Goal: Information Seeking & Learning: Understand process/instructions

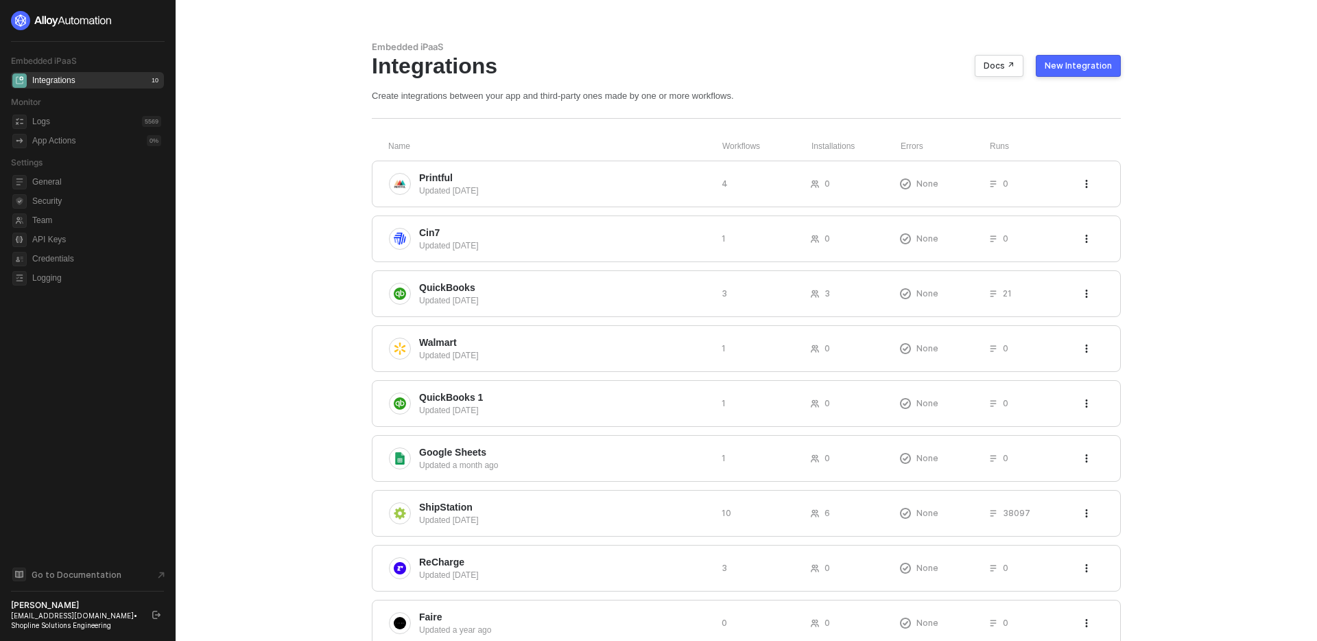
click at [328, 214] on main "Embedded iPaaS Integrations Docs ↗ New Integration Create integrations between …" at bounding box center [658, 371] width 1317 height 742
click at [583, 169] on div "Printful Updated 4 days ago 4 0 None 0" at bounding box center [746, 184] width 749 height 47
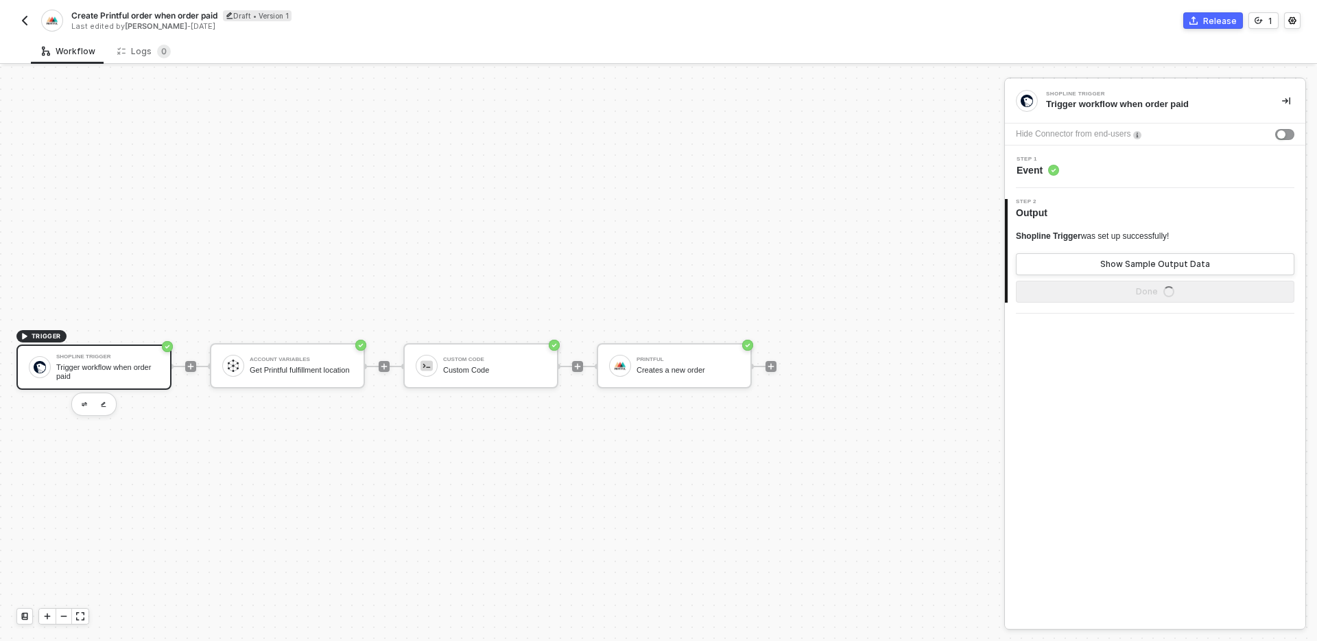
scroll to position [25, 0]
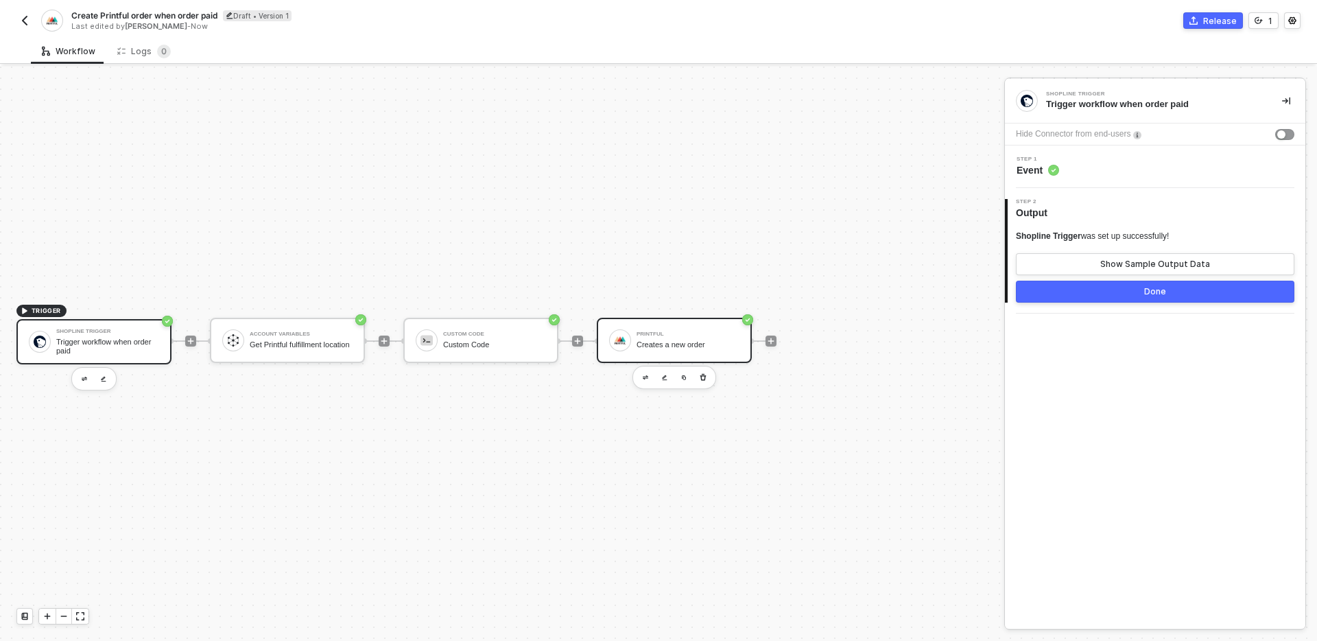
click at [700, 347] on div "Creates a new order" at bounding box center [688, 344] width 103 height 9
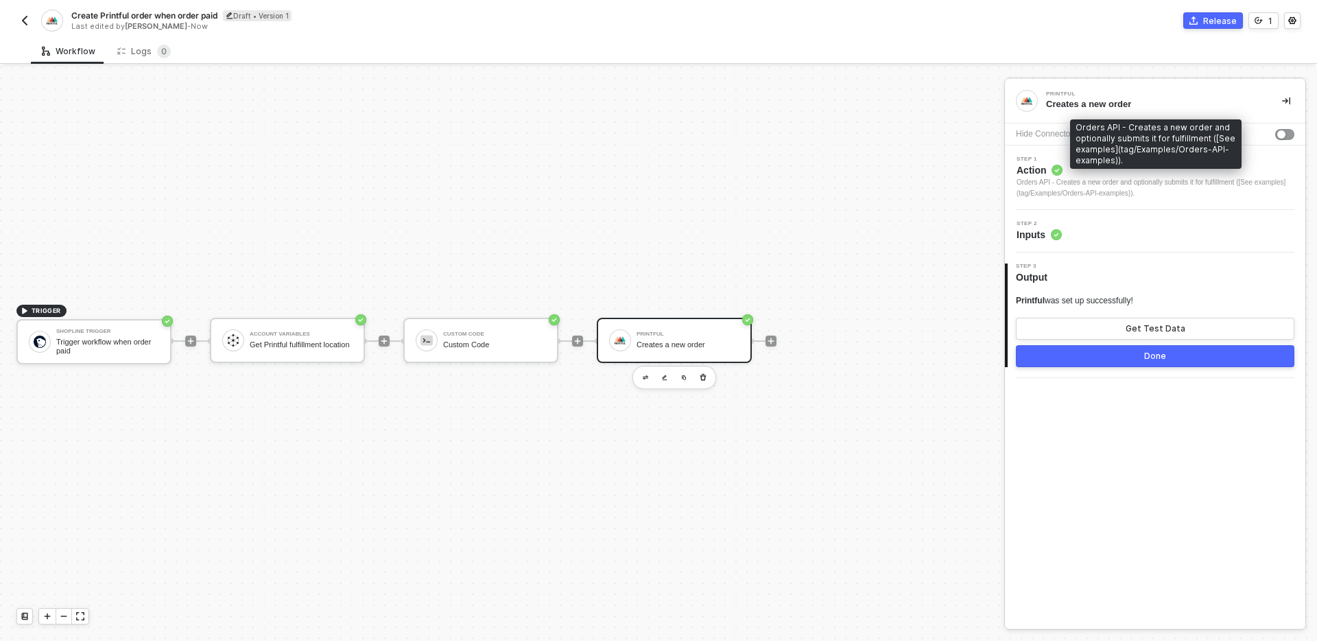
click at [1143, 165] on div "Orders API - Creates a new order and optionally submits it for fulfillment ([Se…" at bounding box center [1156, 143] width 172 height 49
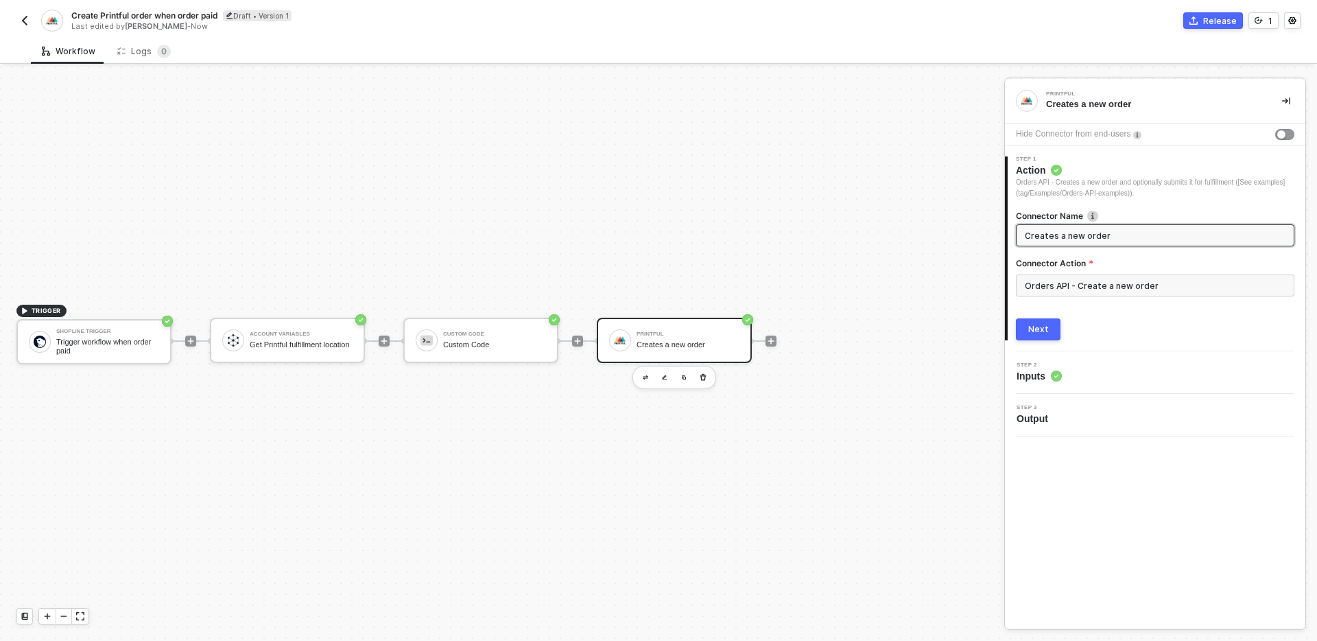
click at [25, 16] on img "button" at bounding box center [24, 20] width 11 height 11
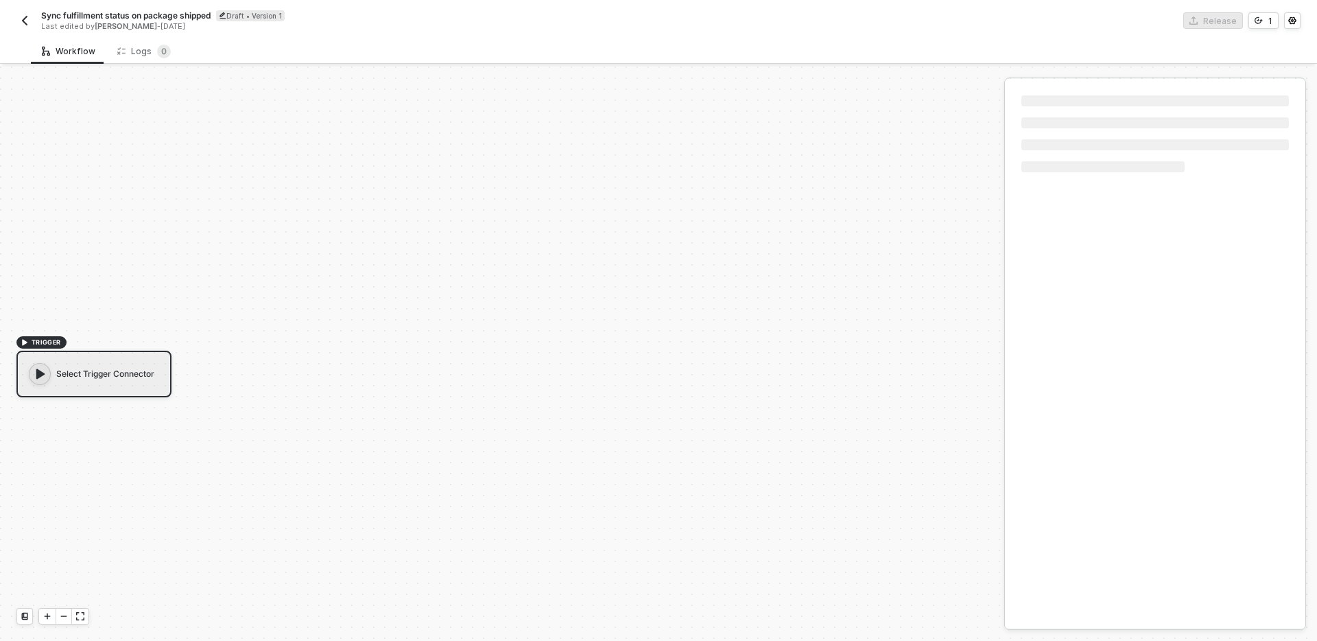
scroll to position [25, 0]
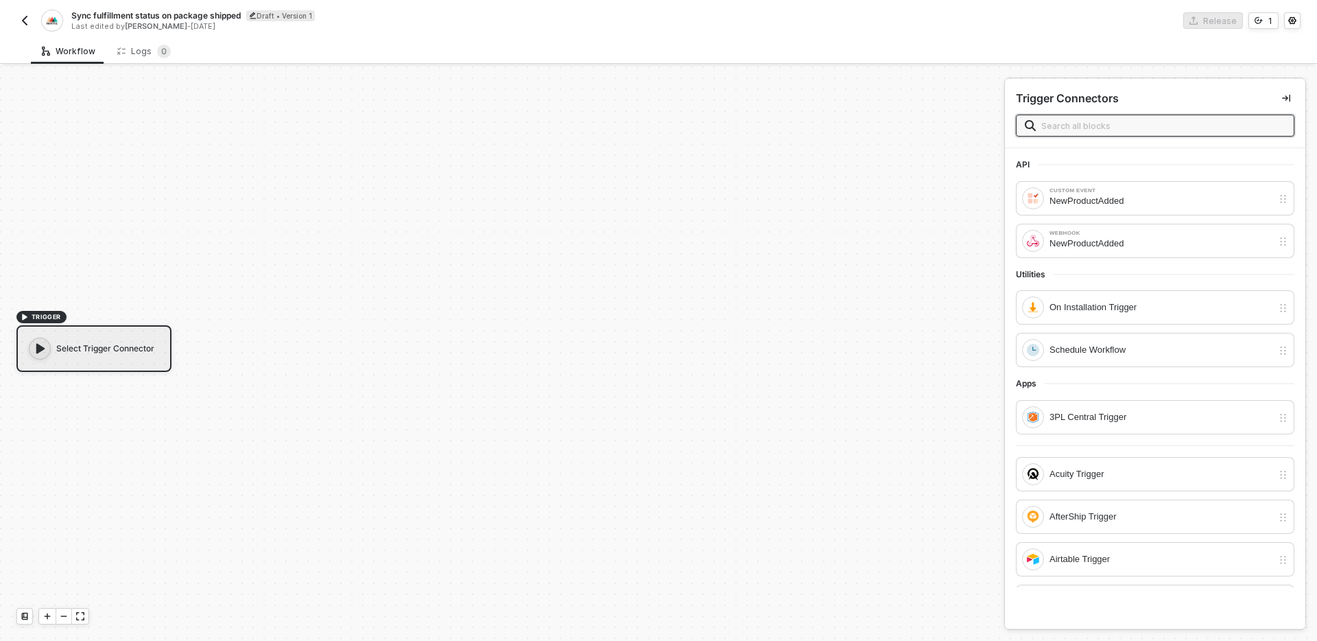
click at [1113, 131] on input "text" at bounding box center [1163, 125] width 244 height 15
type input "pr"
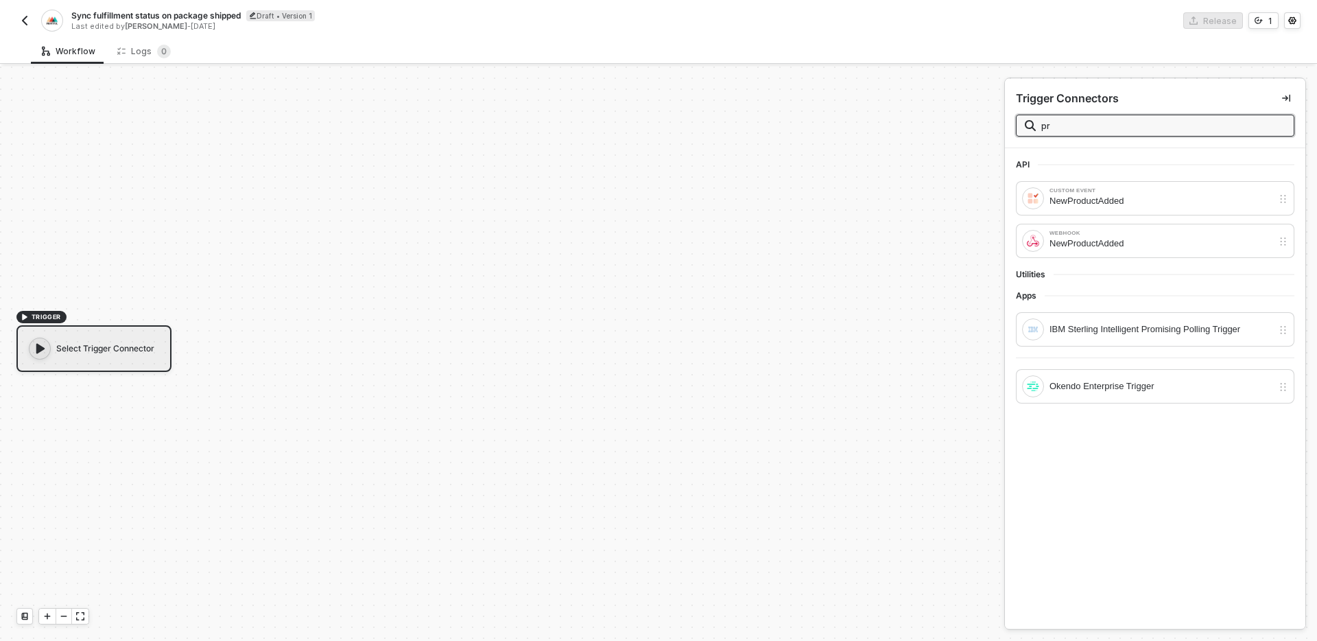
click at [1060, 128] on input "pr" at bounding box center [1163, 125] width 244 height 15
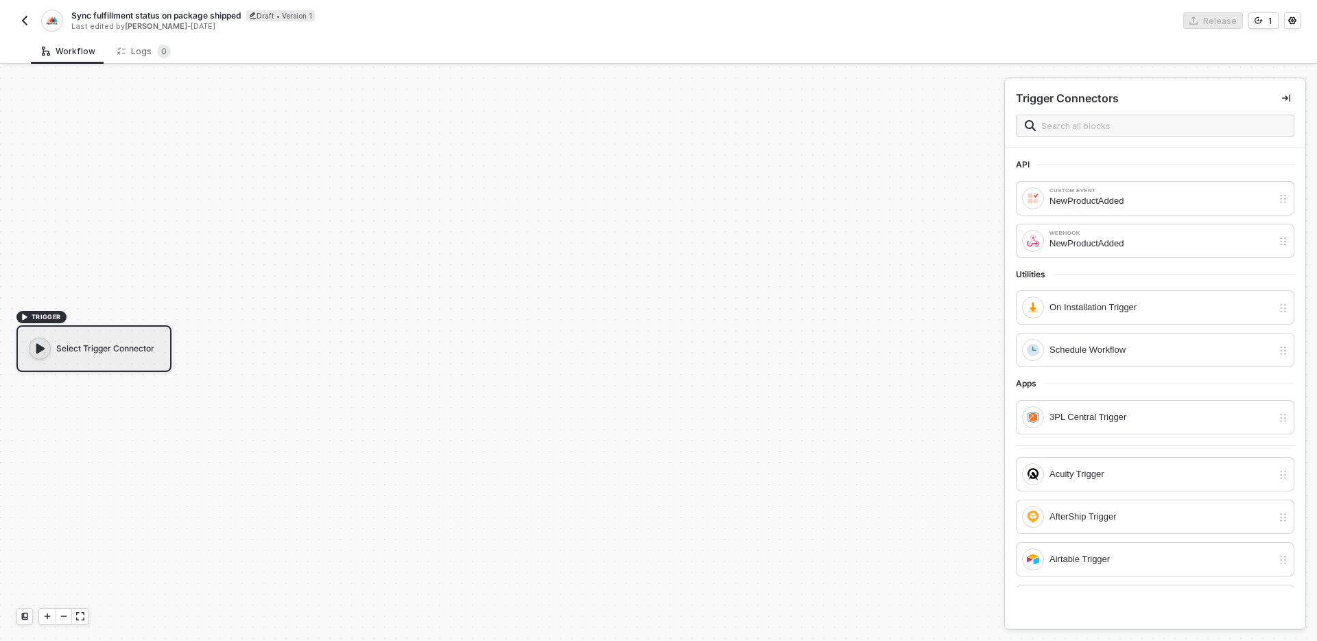
click at [19, 27] on button "button" at bounding box center [24, 20] width 16 height 16
